Goal: Find specific fact

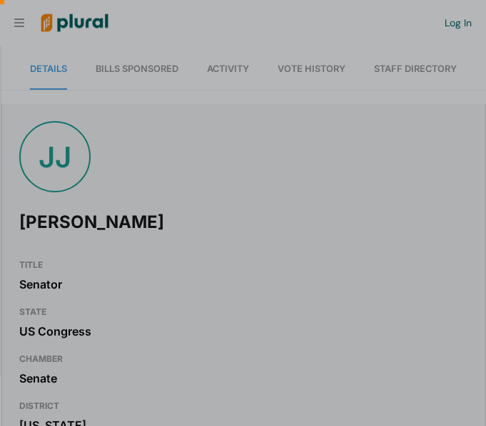
scroll to position [0, 14]
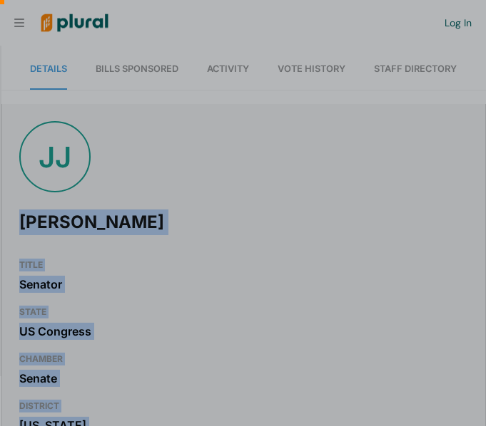
drag, startPoint x: 481, startPoint y: 117, endPoint x: 488, endPoint y: 163, distance: 46.2
click at [485, 163] on html "Request Demo Create Account Log In Organization Personal ic_keyboard_arrow_down…" at bounding box center [243, 213] width 486 height 426
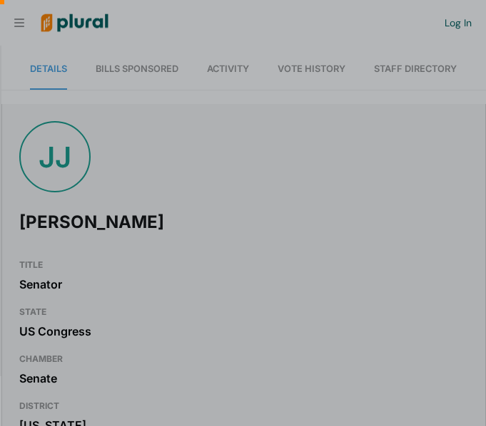
click at [478, 422] on div at bounding box center [243, 338] width 486 height 177
drag, startPoint x: 479, startPoint y: 418, endPoint x: 471, endPoint y: 288, distance: 130.1
click at [472, 384] on div at bounding box center [243, 338] width 486 height 177
drag, startPoint x: 478, startPoint y: 89, endPoint x: 481, endPoint y: 166, distance: 77.1
click at [481, 166] on div at bounding box center [243, 105] width 486 height 210
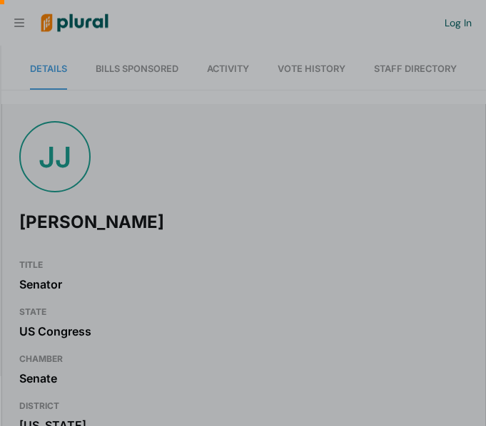
click at [476, 416] on div at bounding box center [243, 338] width 486 height 177
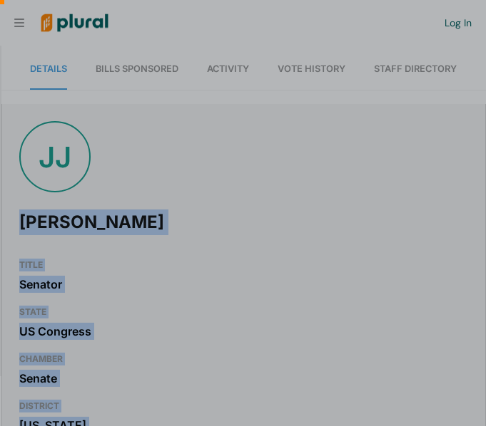
drag, startPoint x: 479, startPoint y: 113, endPoint x: 490, endPoint y: 176, distance: 64.4
click at [485, 176] on html "Request Demo Create Account Log In Organization Personal ic_keyboard_arrow_down…" at bounding box center [243, 213] width 486 height 426
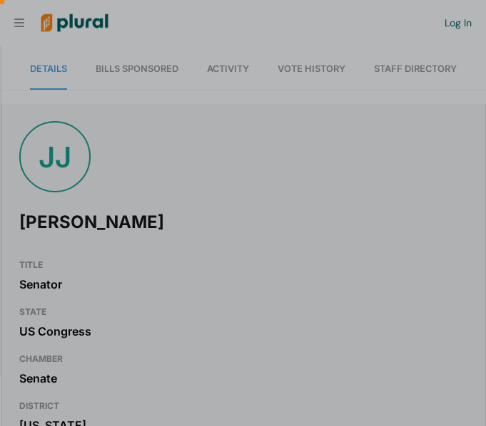
click at [457, 401] on div at bounding box center [243, 338] width 486 height 177
click at [481, 424] on div at bounding box center [243, 338] width 486 height 177
click at [470, 401] on div at bounding box center [243, 338] width 486 height 177
